Goal: Communication & Community: Answer question/provide support

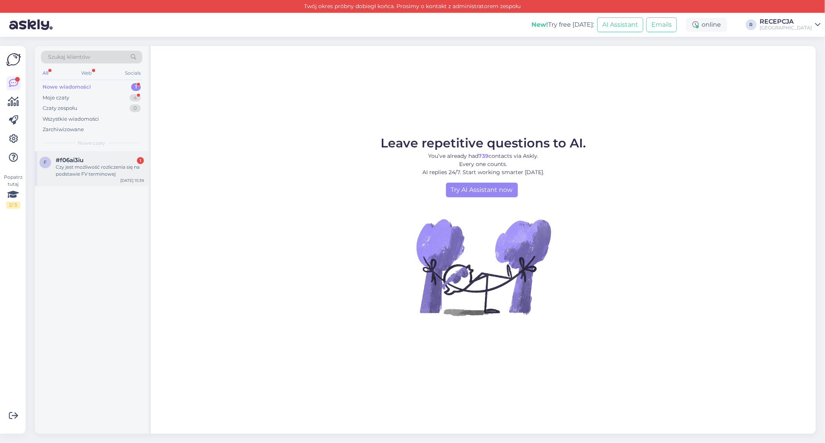
click at [89, 163] on div "#f06ai3iu 1" at bounding box center [100, 160] width 88 height 7
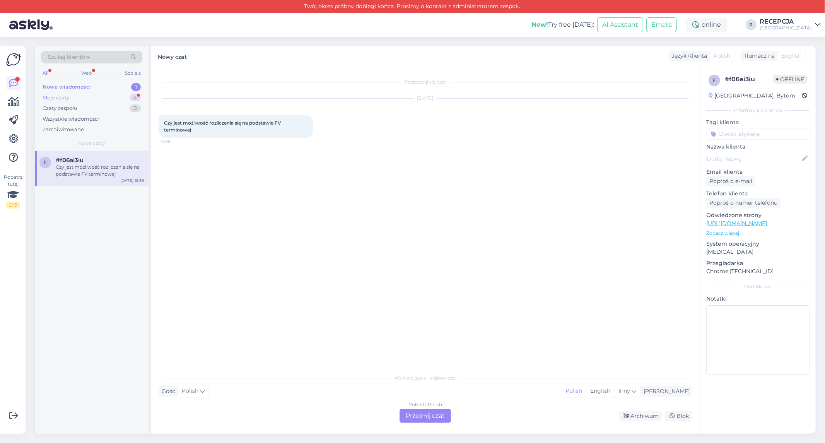
click at [103, 98] on div "Moje czaty 4" at bounding box center [91, 97] width 101 height 11
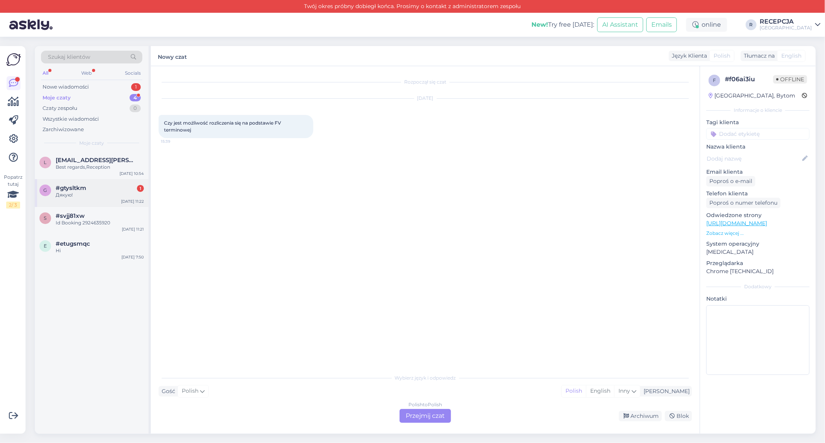
click at [85, 198] on div "Дякую!" at bounding box center [100, 194] width 88 height 7
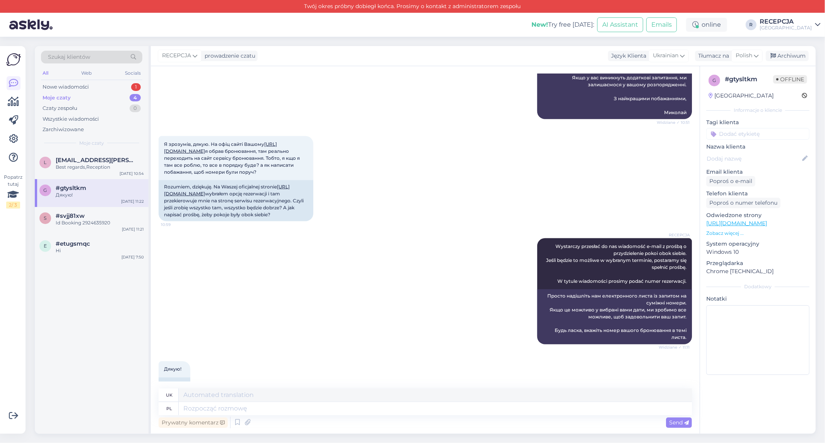
scroll to position [998, 0]
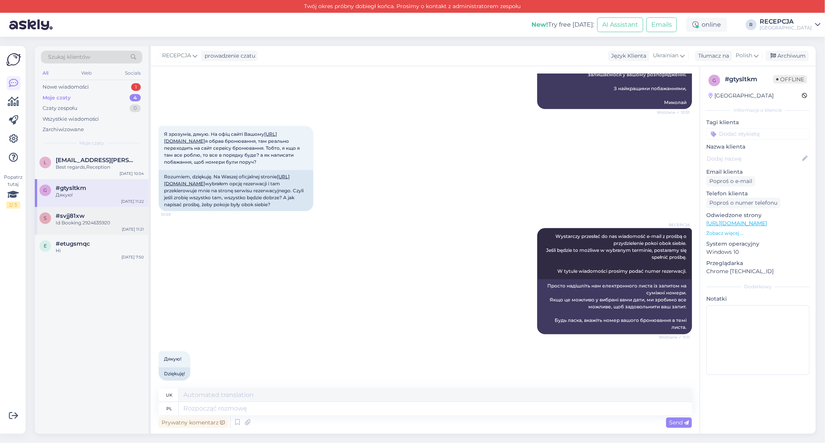
click at [99, 226] on div "s #svjj81xw Id Booking 2924635920 [DATE] 11:21" at bounding box center [92, 221] width 114 height 28
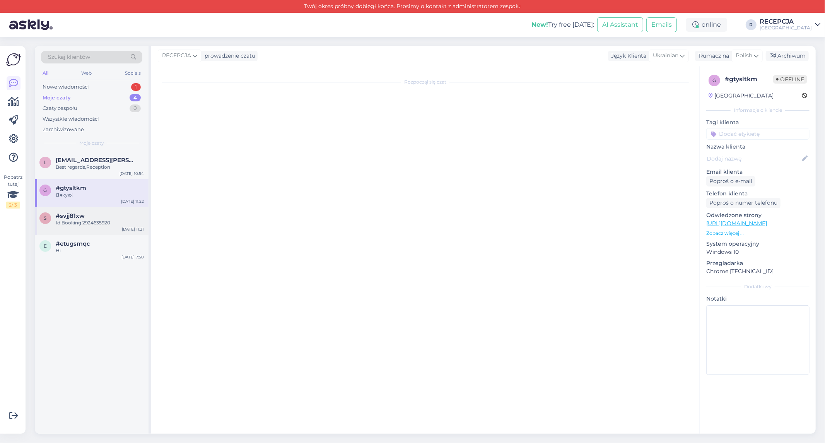
scroll to position [0, 0]
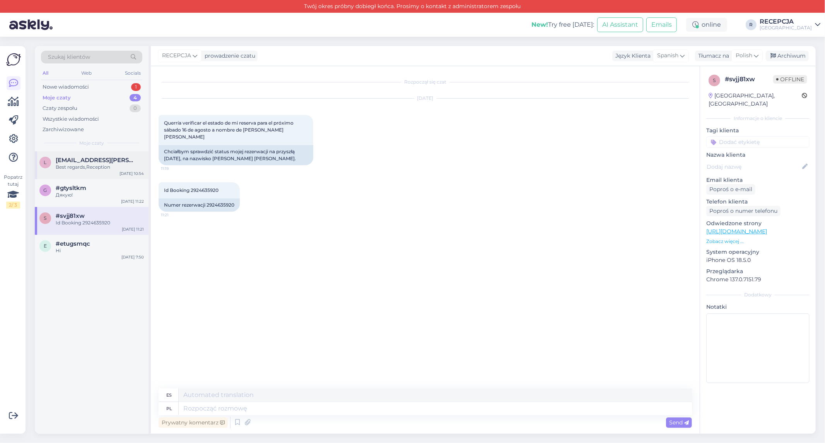
click at [72, 167] on div "Best regards,Reception" at bounding box center [100, 167] width 88 height 7
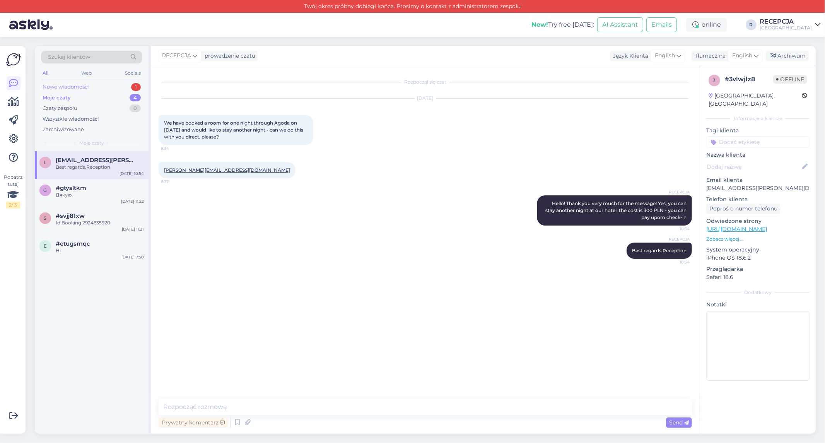
click at [69, 87] on div "Nowe wiadomości" at bounding box center [66, 87] width 46 height 8
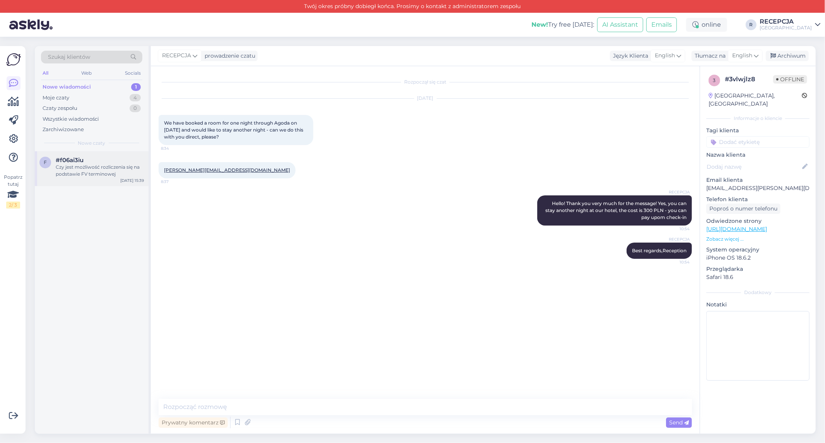
click at [79, 157] on span "#f06ai3iu" at bounding box center [70, 160] width 28 height 7
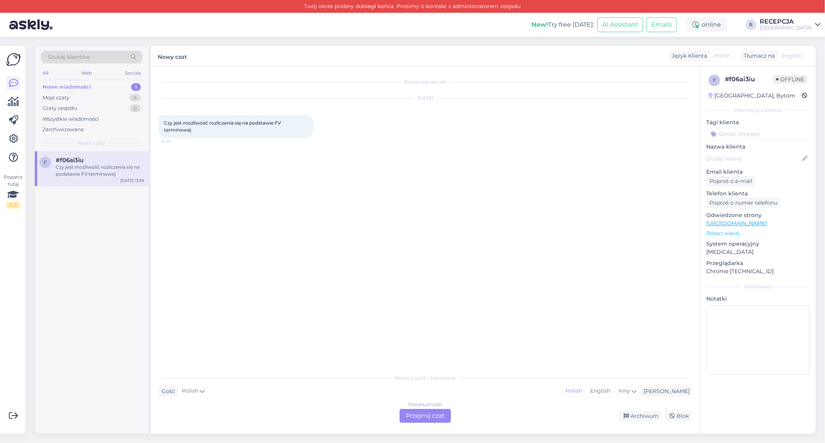
drag, startPoint x: 275, startPoint y: 122, endPoint x: 276, endPoint y: 127, distance: 5.1
click at [276, 127] on div "Czy jest możliwość rozliczenia się na podstawie FV terminowej 15:39" at bounding box center [236, 126] width 155 height 23
click at [435, 412] on div "Polish to Polish Przejmij czat" at bounding box center [424, 416] width 51 height 14
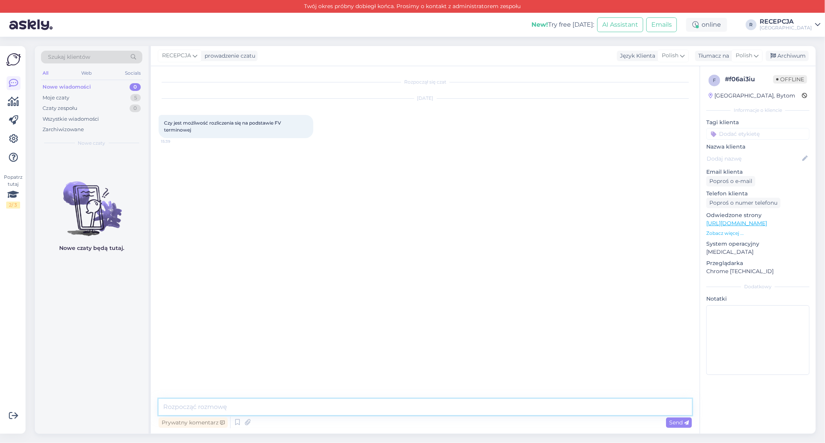
click at [270, 403] on textarea at bounding box center [425, 407] width 533 height 16
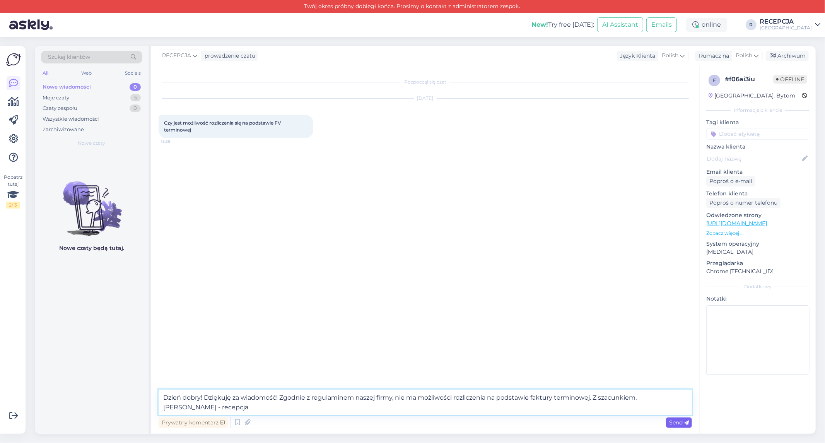
type textarea "Dzień dobry! Dziękuję za wiadomość! Zgodnie z regulaminem naszej firmy, nie ma …"
click at [670, 423] on span "Send" at bounding box center [679, 422] width 20 height 7
